Goal: Information Seeking & Learning: Learn about a topic

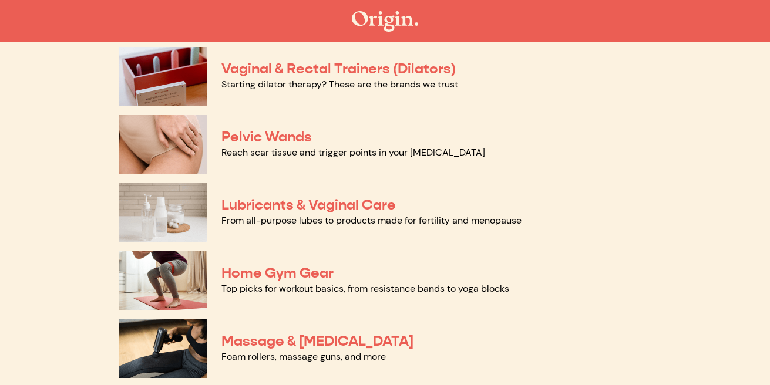
scroll to position [528, 0]
click at [279, 147] on link "Reach scar tissue and trigger points in your pelvic floor" at bounding box center [353, 153] width 264 height 12
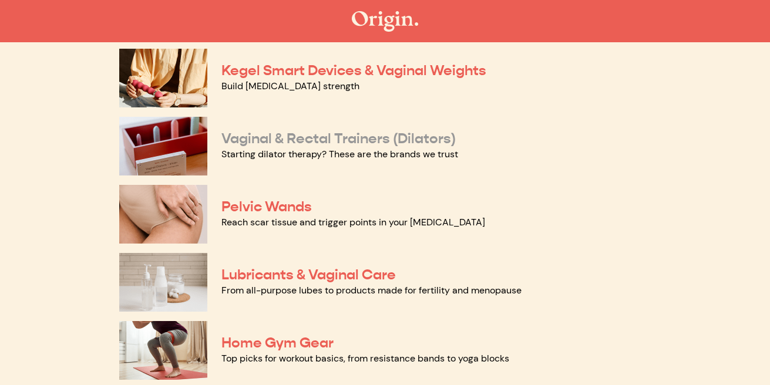
scroll to position [427, 0]
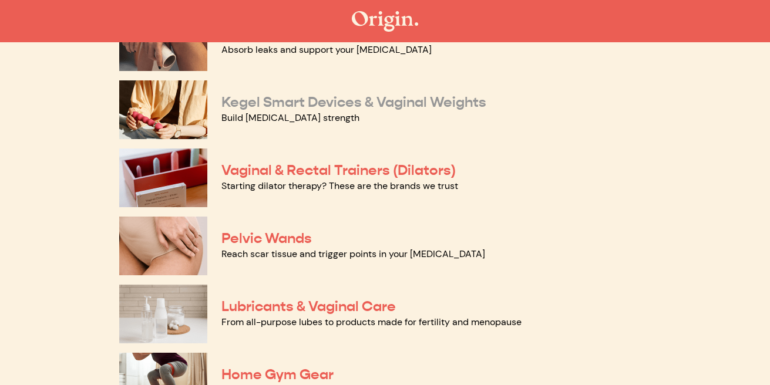
click at [275, 109] on link "Kegel Smart Devices & Vaginal Weights" at bounding box center [353, 102] width 265 height 18
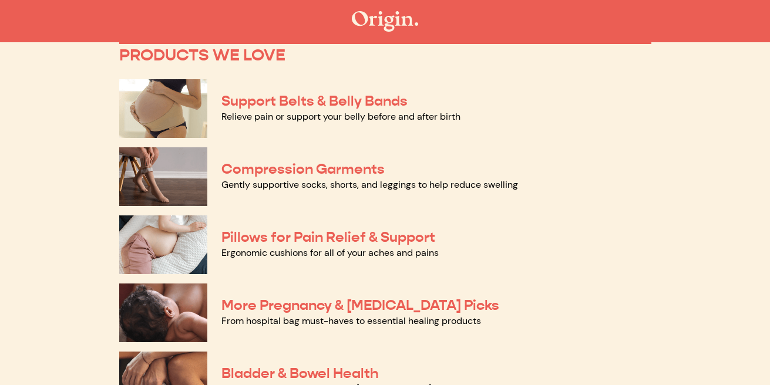
scroll to position [86, 0]
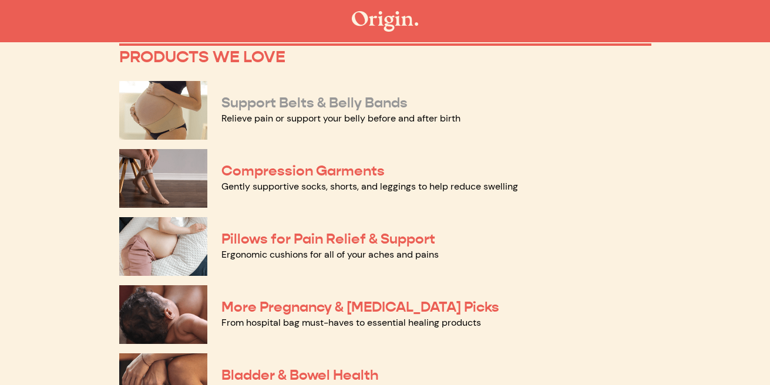
click at [295, 110] on link "Support Belts & Belly Bands" at bounding box center [314, 103] width 186 height 18
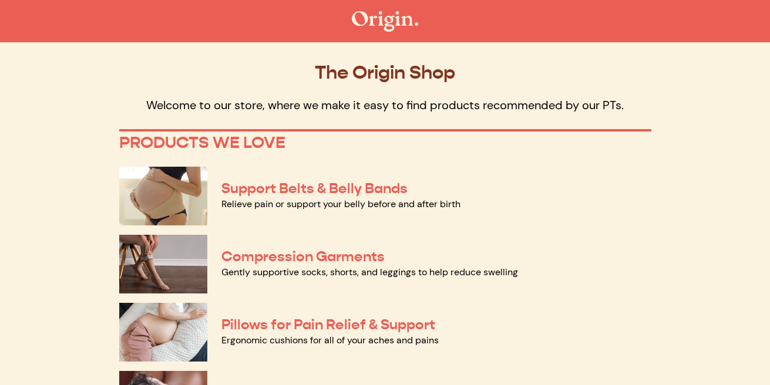
scroll to position [0, 0]
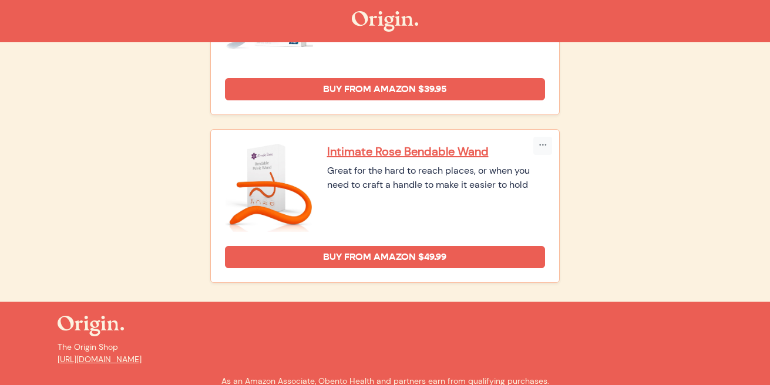
scroll to position [743, 0]
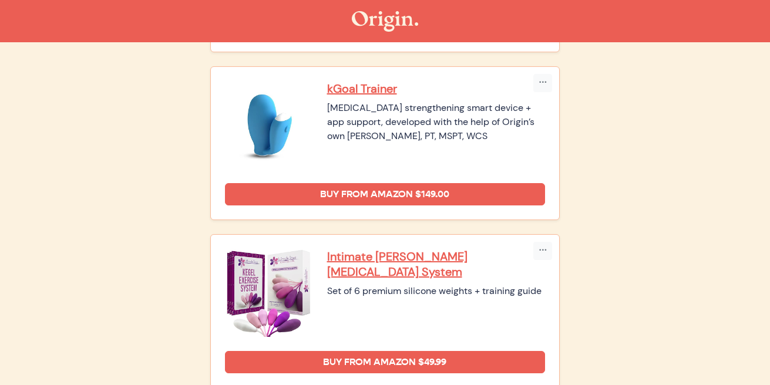
scroll to position [314, 0]
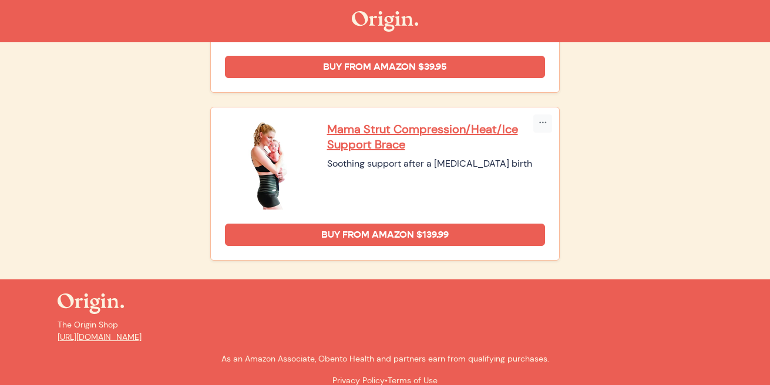
scroll to position [921, 0]
